Goal: Find contact information: Find contact information

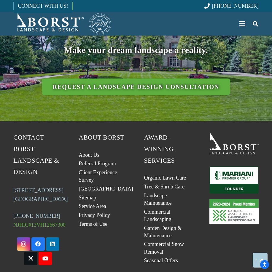
scroll to position [889, 0]
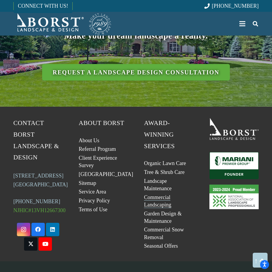
click at [162, 194] on link "Commercial Landscaping" at bounding box center [157, 200] width 27 height 13
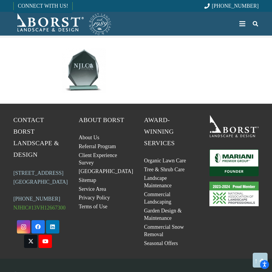
scroll to position [838, 0]
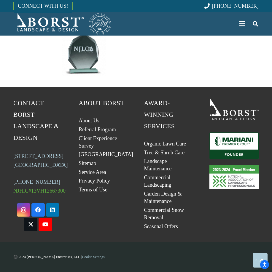
click at [26, 100] on span "Contact Borst Landscape & Design" at bounding box center [36, 121] width 46 height 42
click at [95, 118] on link "About Us" at bounding box center [89, 121] width 21 height 6
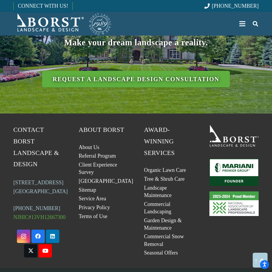
scroll to position [902, 0]
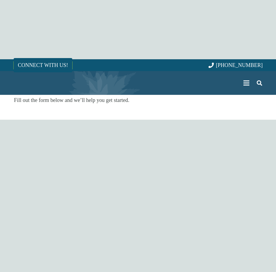
select select "******"
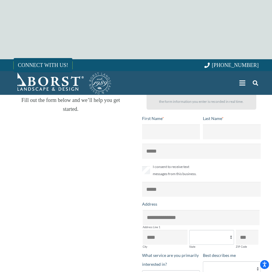
click at [241, 83] on div "Menu" at bounding box center [242, 83] width 6 height 1
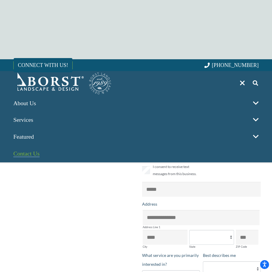
click at [24, 155] on span "Contact Us" at bounding box center [26, 153] width 26 height 7
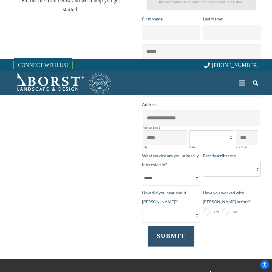
scroll to position [273, 0]
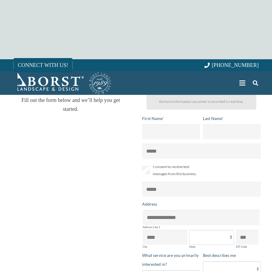
select select "******"
